Goal: Transaction & Acquisition: Obtain resource

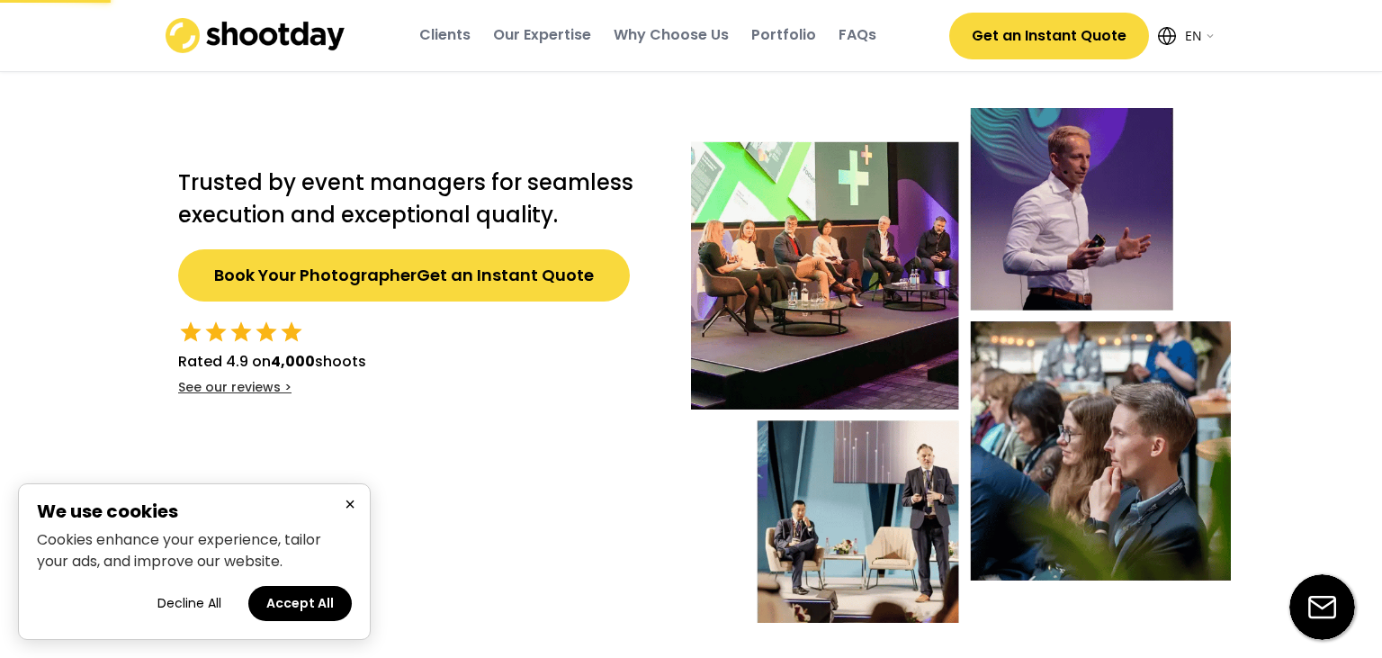
select select ""en""
click at [345, 507] on button "×" at bounding box center [350, 504] width 22 height 22
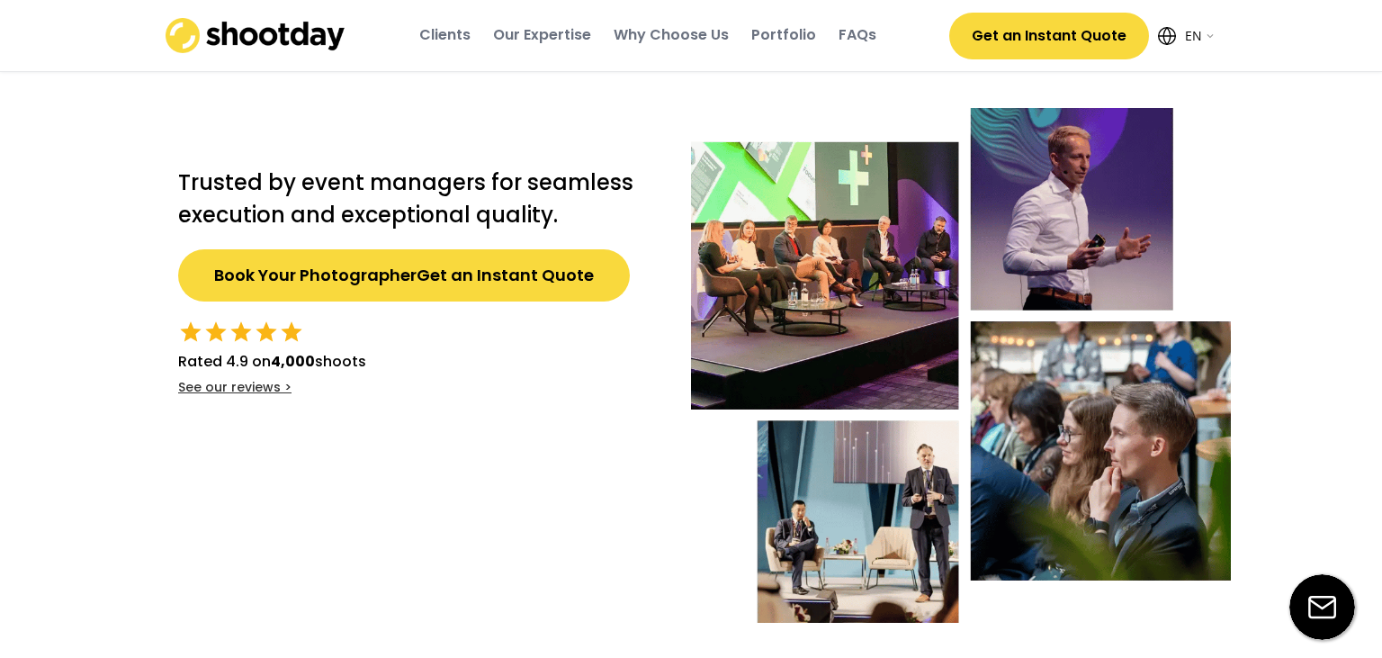
click at [542, 42] on div "Our Expertise" at bounding box center [542, 35] width 98 height 20
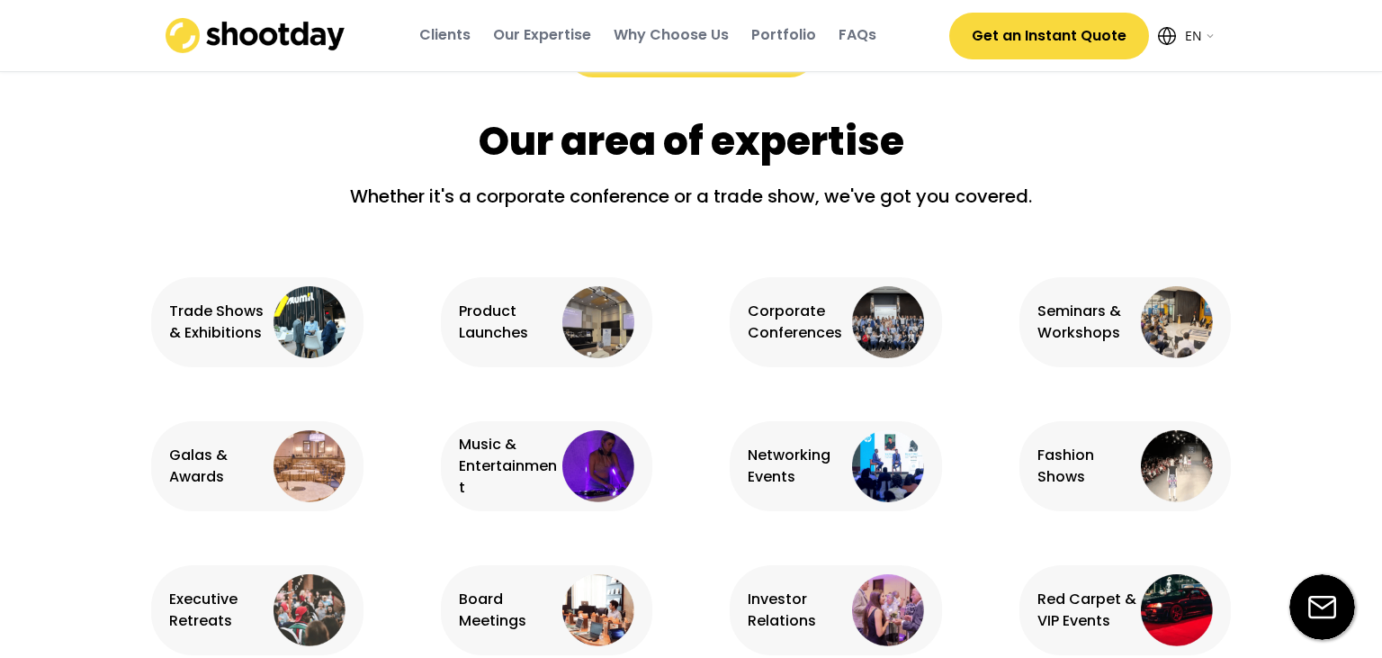
scroll to position [1126, 0]
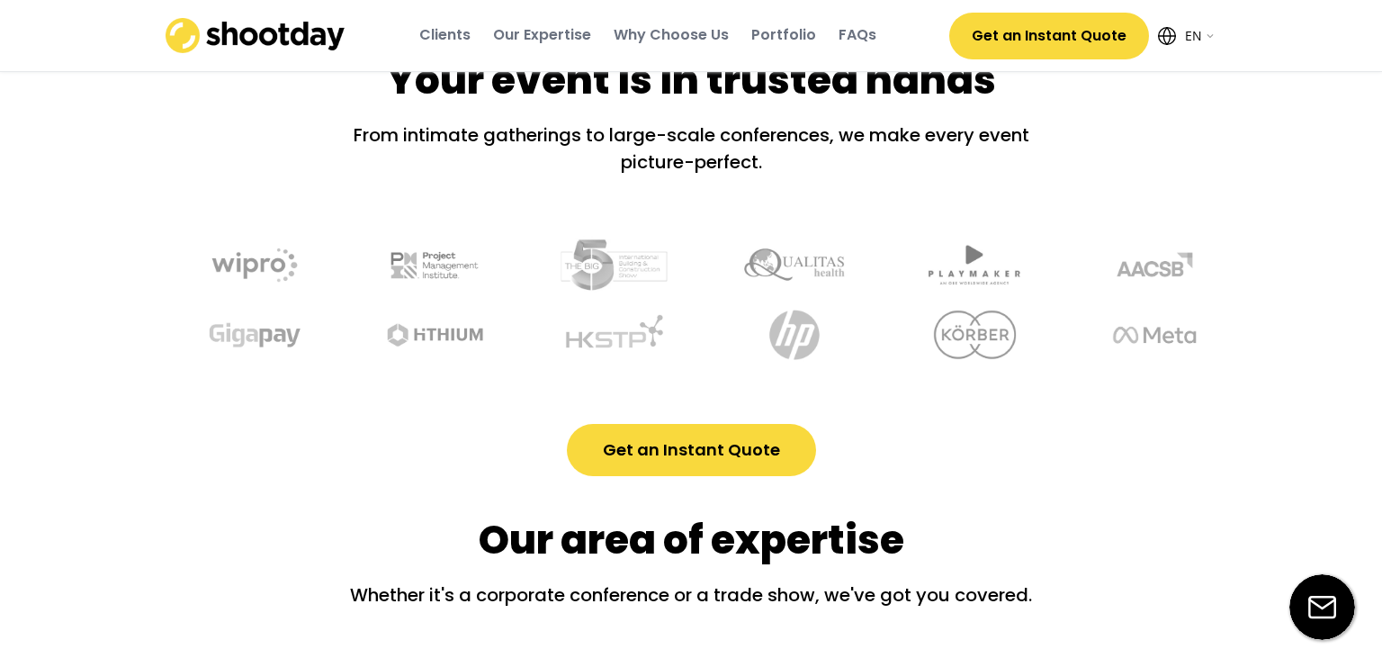
click at [460, 42] on div "Clients" at bounding box center [444, 35] width 51 height 20
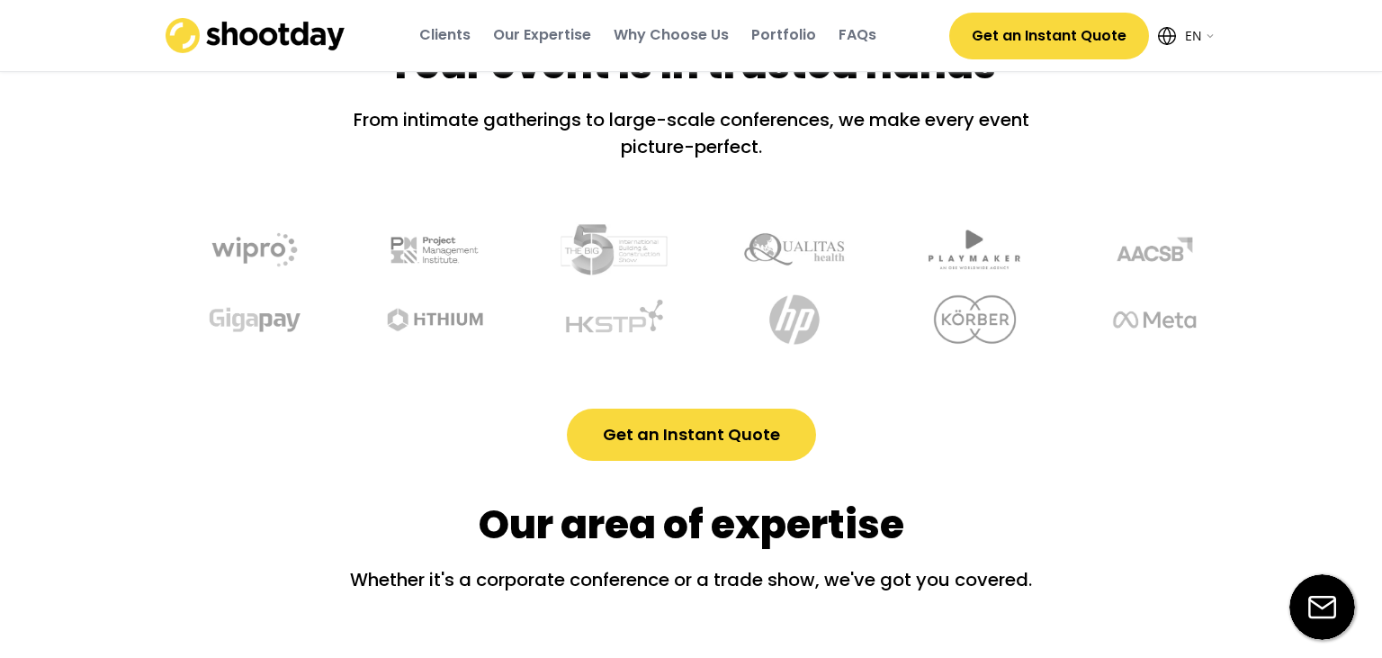
scroll to position [667, 0]
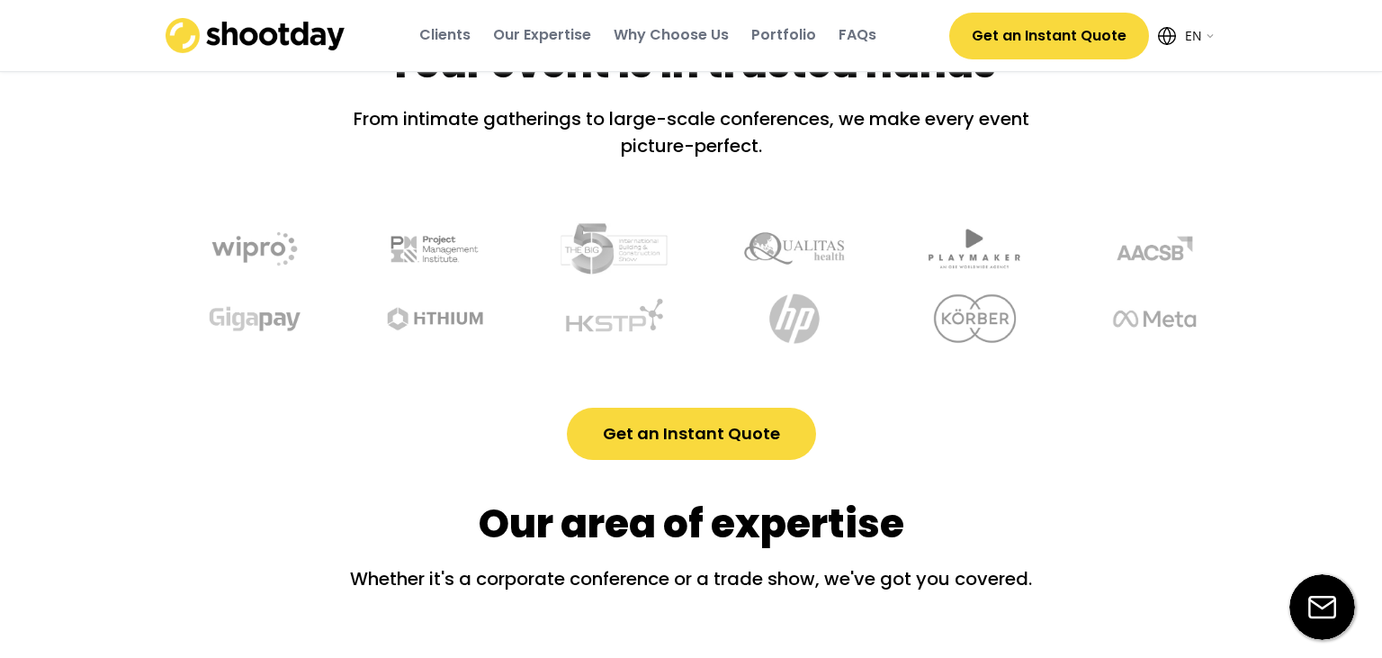
click at [698, 434] on button "Get an Instant Quote" at bounding box center [691, 433] width 249 height 52
